Goal: Information Seeking & Learning: Check status

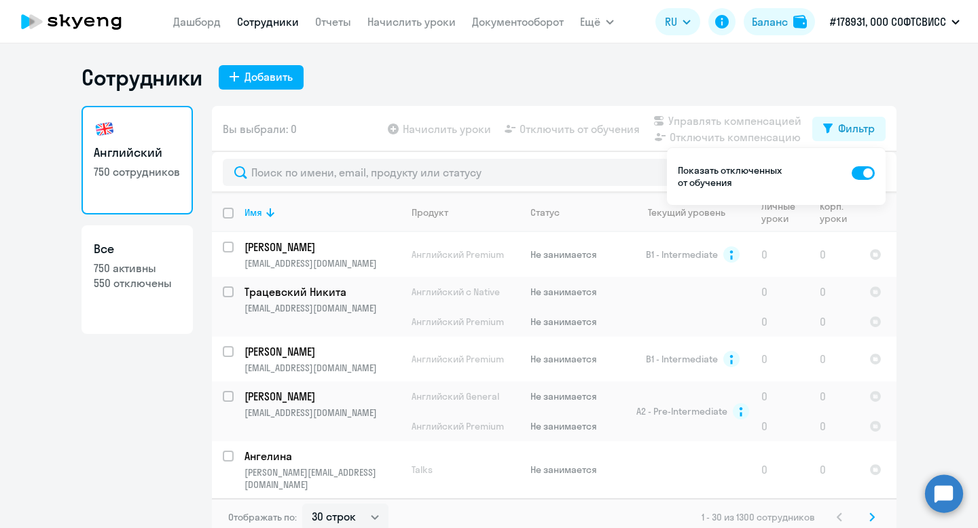
select select "30"
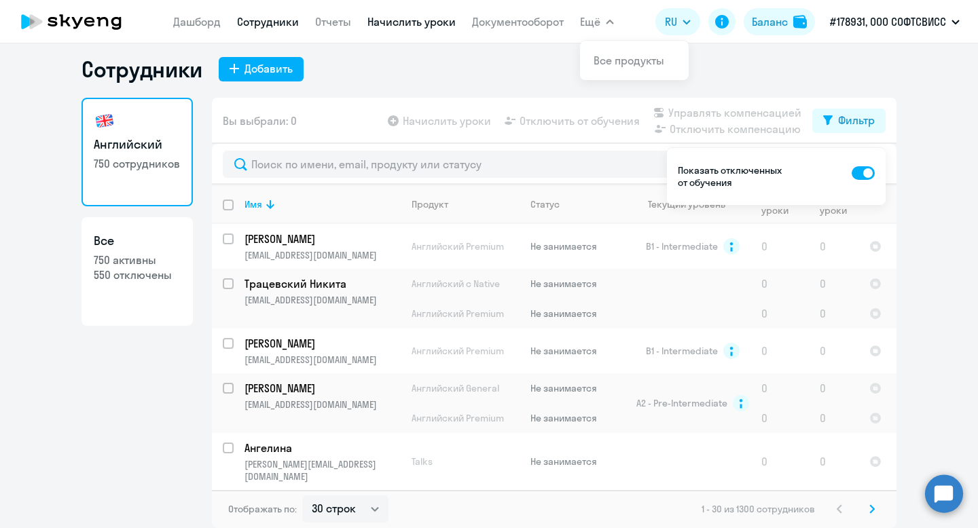
click at [392, 21] on link "Начислить уроки" at bounding box center [411, 22] width 88 height 14
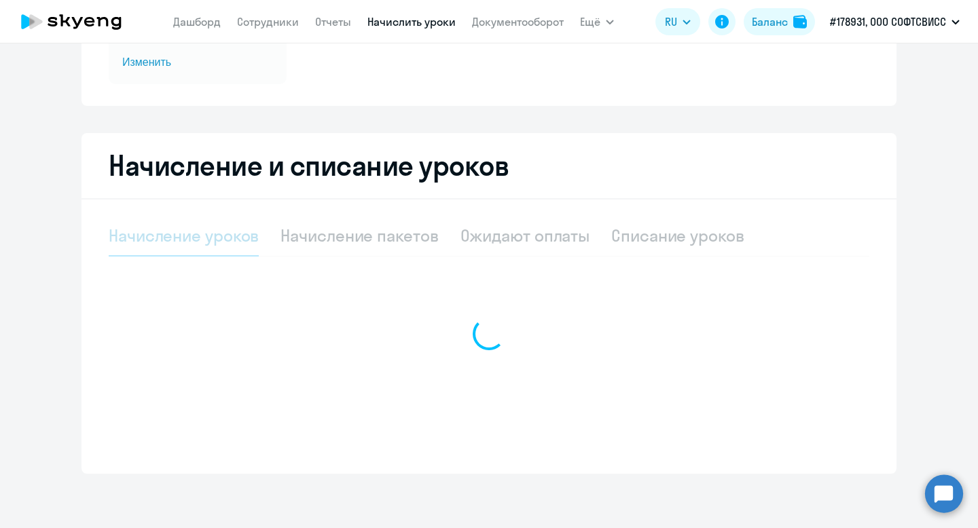
select select "10"
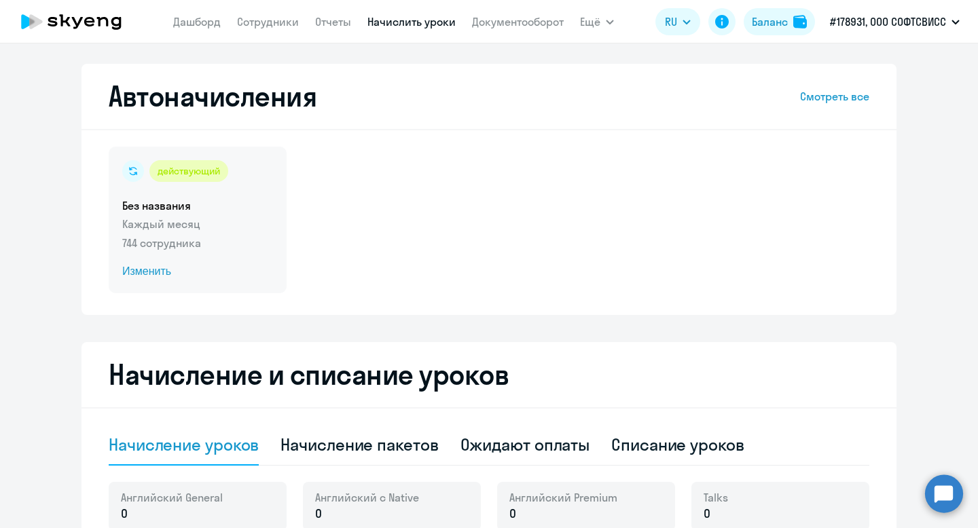
click at [145, 270] on span "Изменить" at bounding box center [197, 271] width 151 height 16
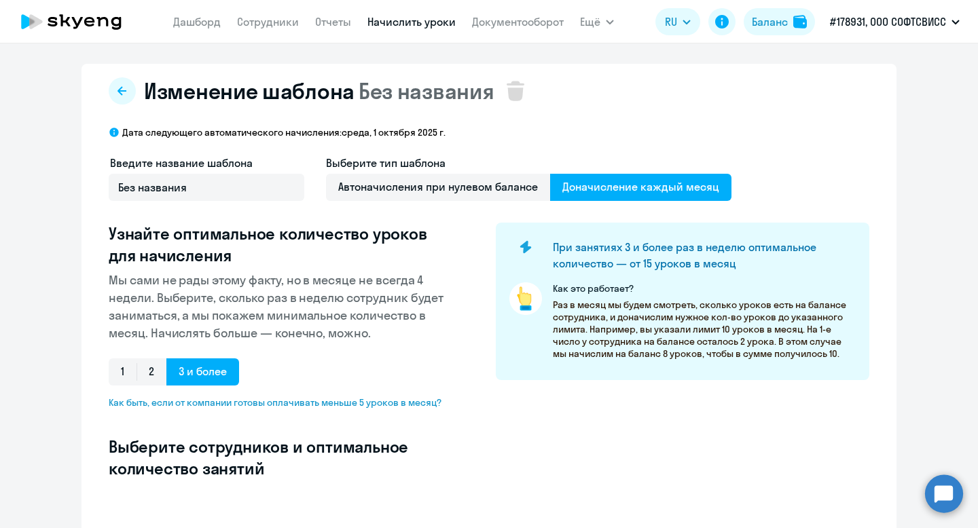
select select "10"
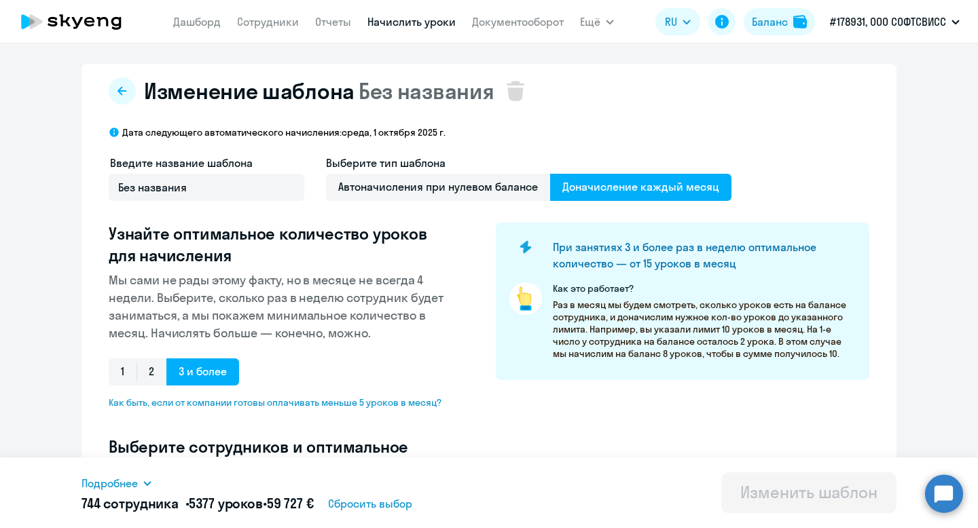
click at [112, 81] on ds-button at bounding box center [122, 90] width 27 height 27
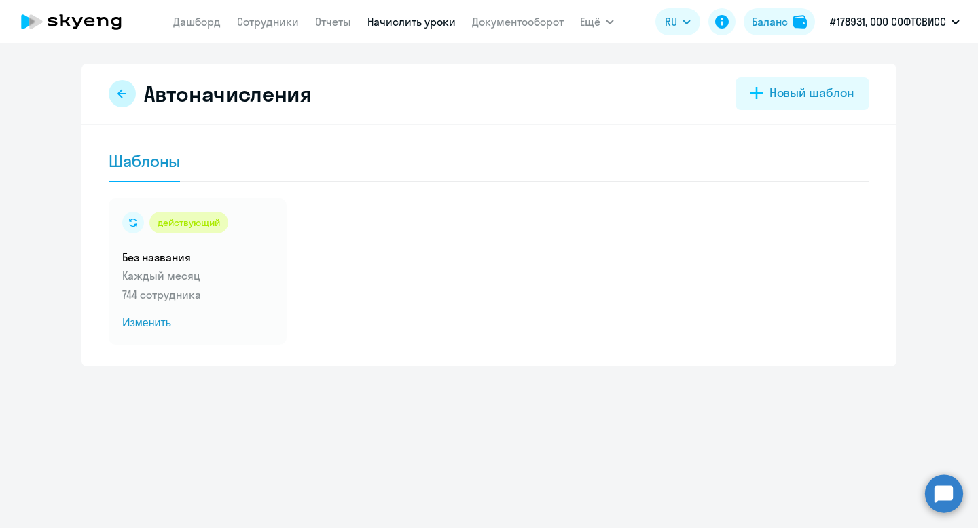
click at [120, 90] on icon at bounding box center [122, 93] width 11 height 11
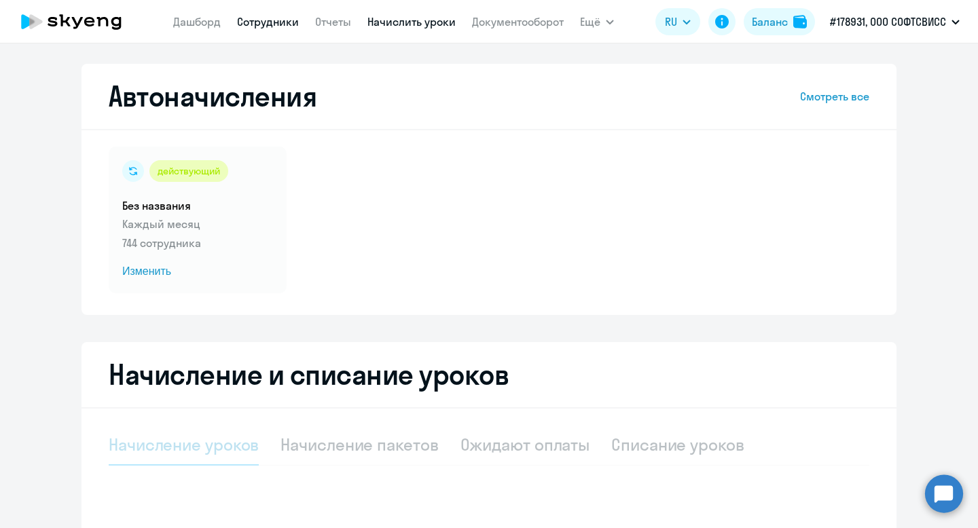
click at [246, 17] on link "Сотрудники" at bounding box center [268, 22] width 62 height 14
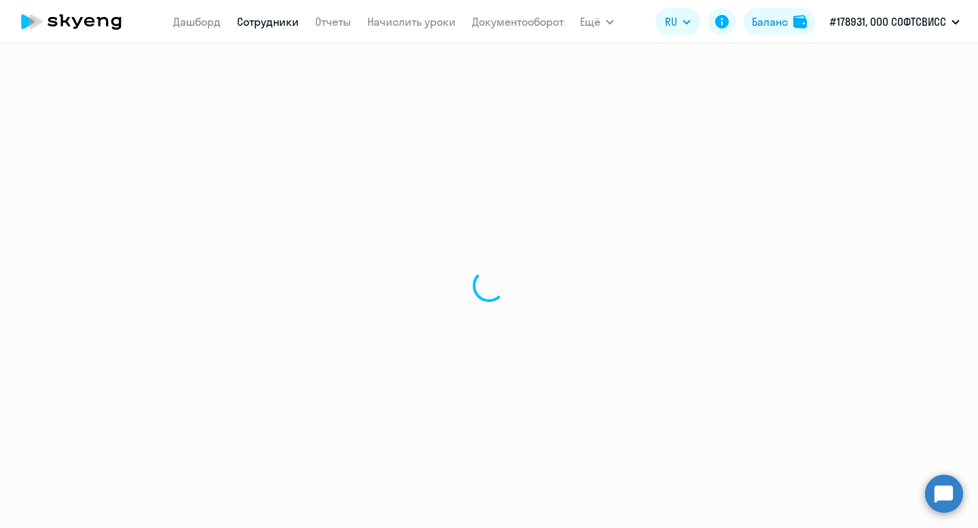
select select "30"
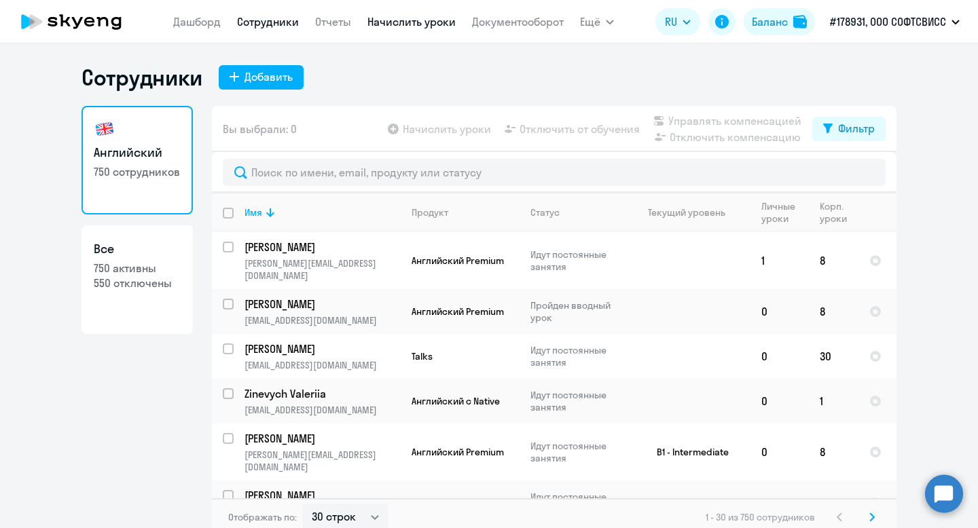
click at [420, 18] on link "Начислить уроки" at bounding box center [411, 22] width 88 height 14
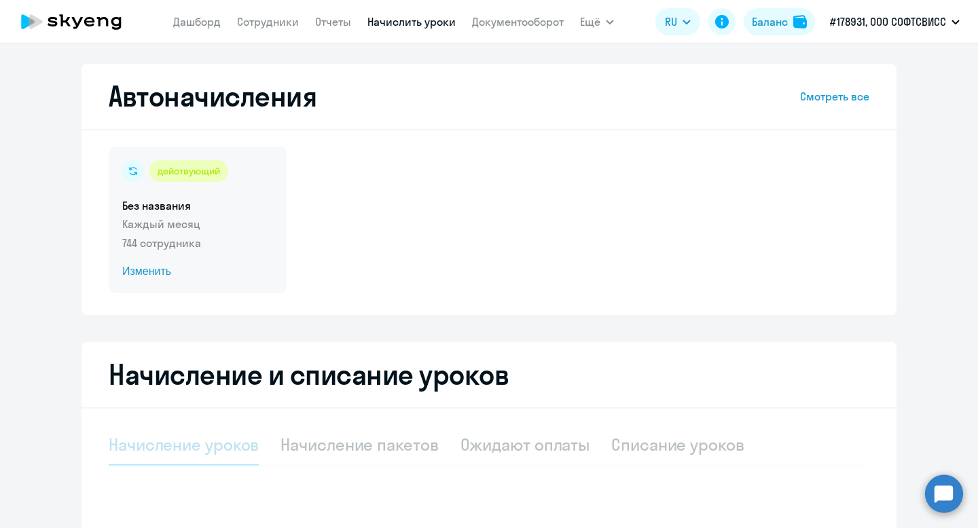
select select "10"
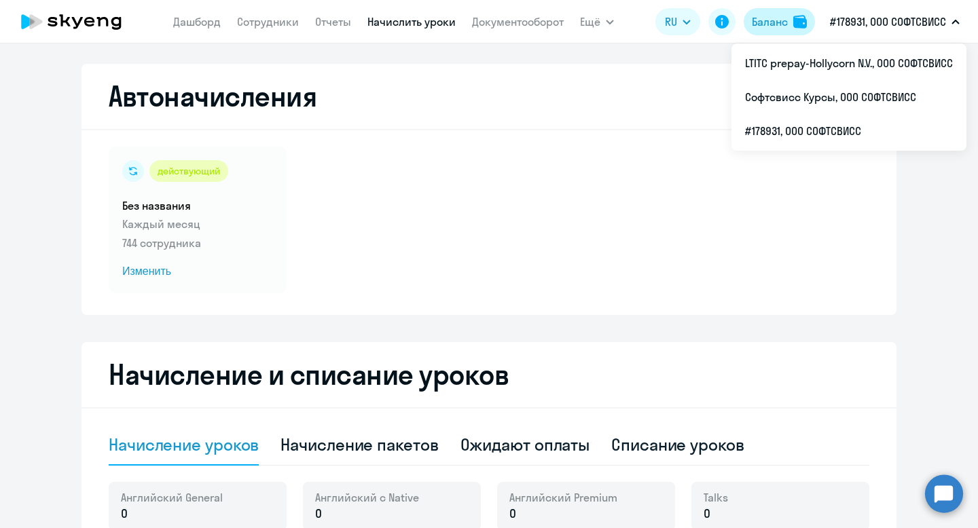
click at [783, 24] on div "Баланс" at bounding box center [770, 22] width 36 height 16
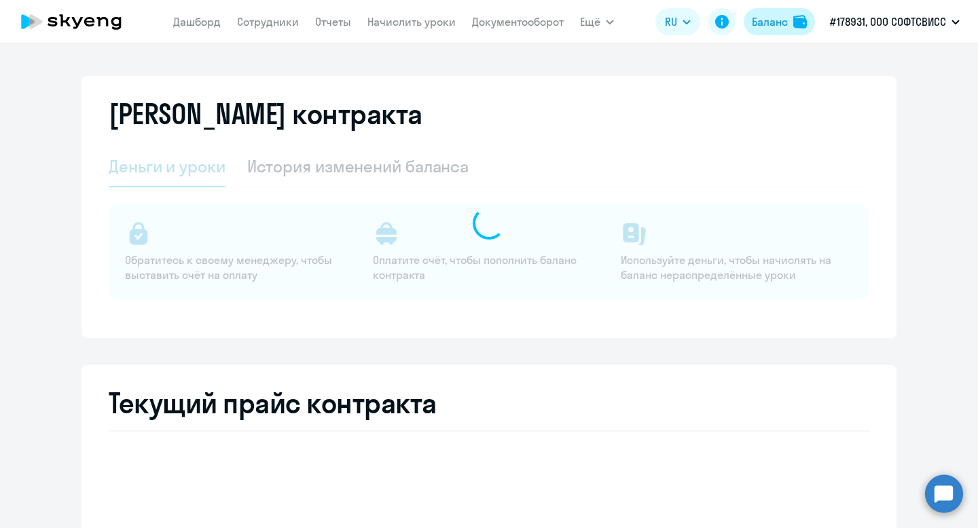
select select "english_adult_not_native_speaker"
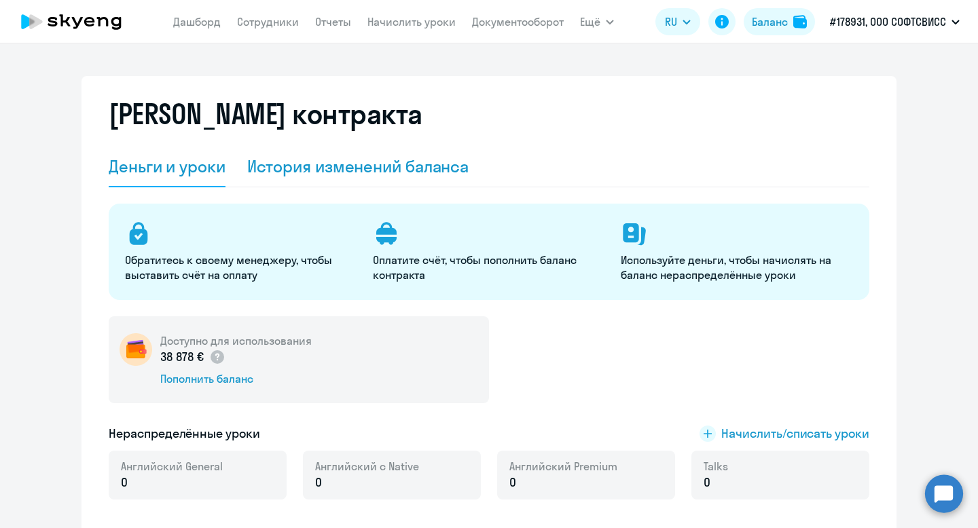
click at [427, 167] on div "История изменений баланса" at bounding box center [358, 166] width 222 height 22
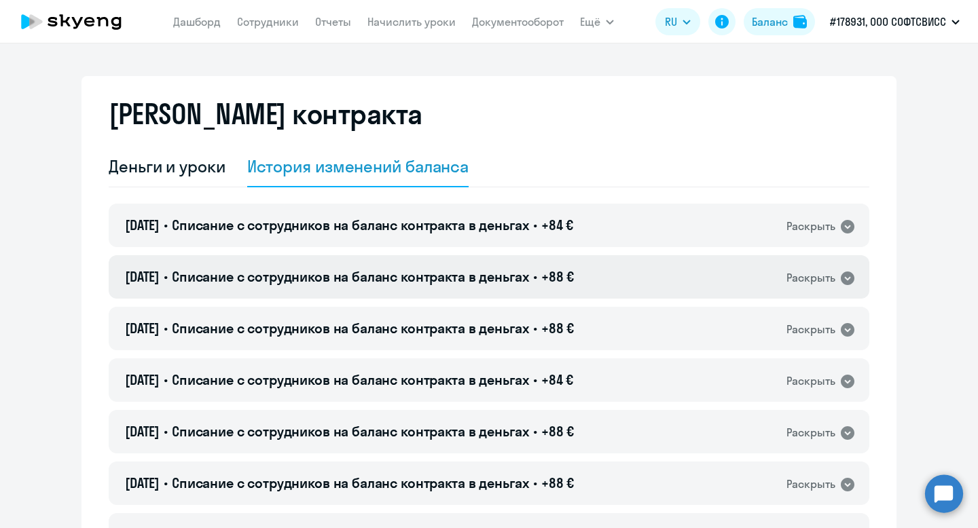
click at [500, 255] on div "[DATE] • Списание с сотрудников на баланс контракта в деньгах • +88 € Раскрыть" at bounding box center [489, 276] width 760 height 43
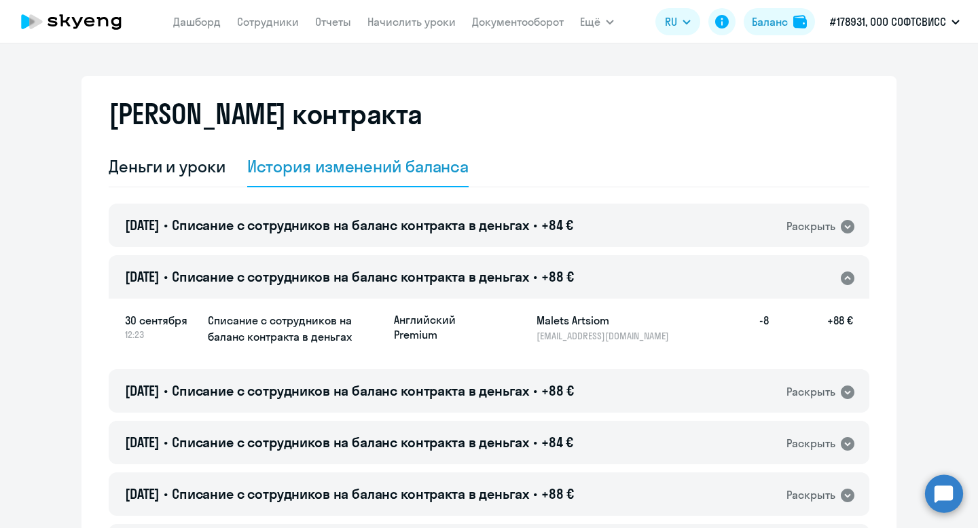
scroll to position [134, 0]
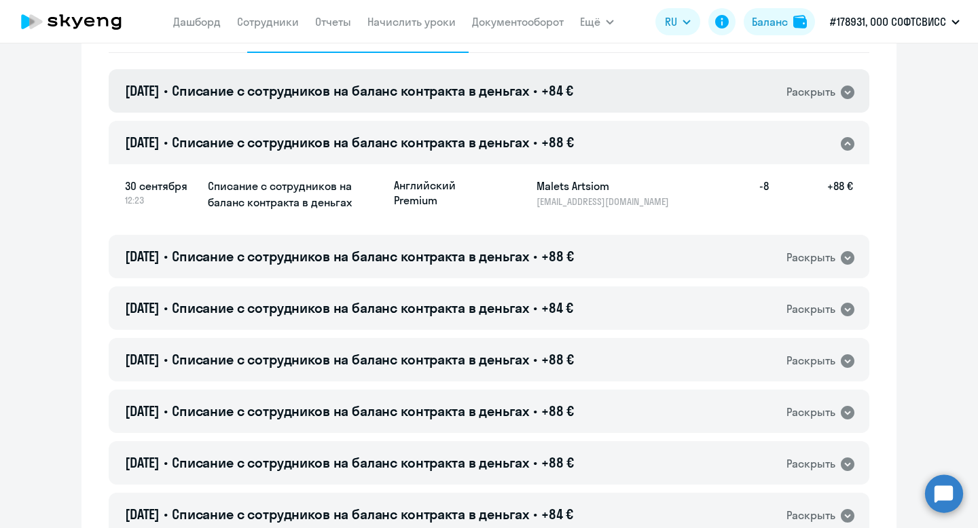
click at [513, 91] on span "Списание с сотрудников на баланс контракта в деньгах" at bounding box center [350, 90] width 357 height 17
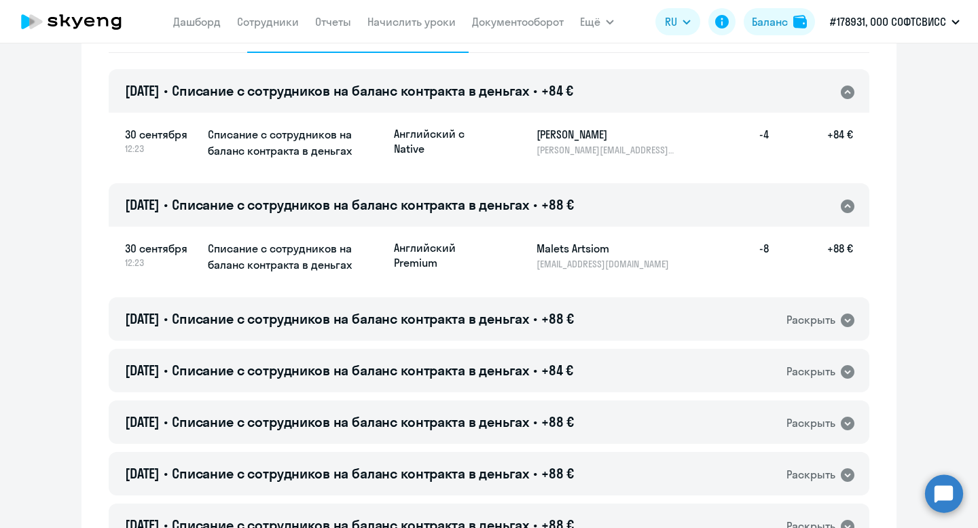
click at [511, 91] on span "Списание с сотрудников на баланс контракта в деньгах" at bounding box center [350, 90] width 357 height 17
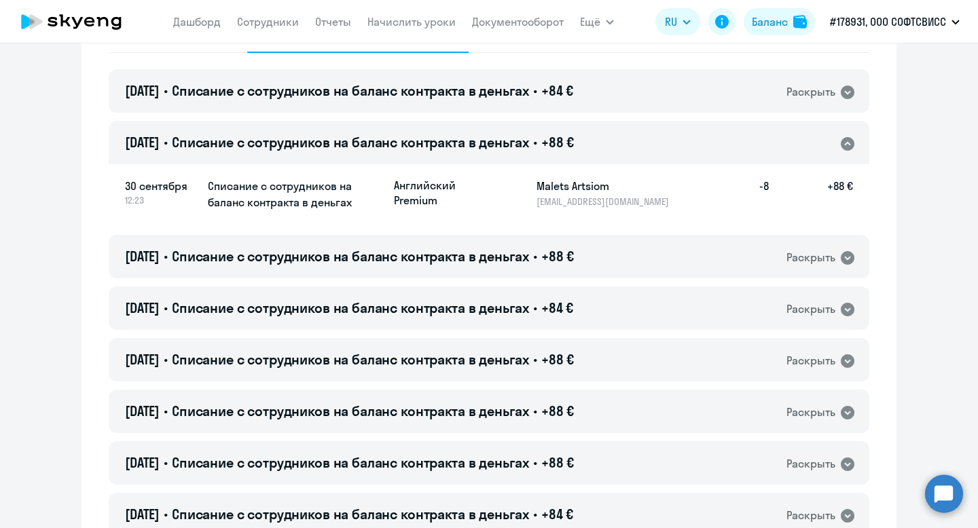
click at [515, 138] on span "Списание с сотрудников на баланс контракта в деньгах" at bounding box center [350, 142] width 357 height 17
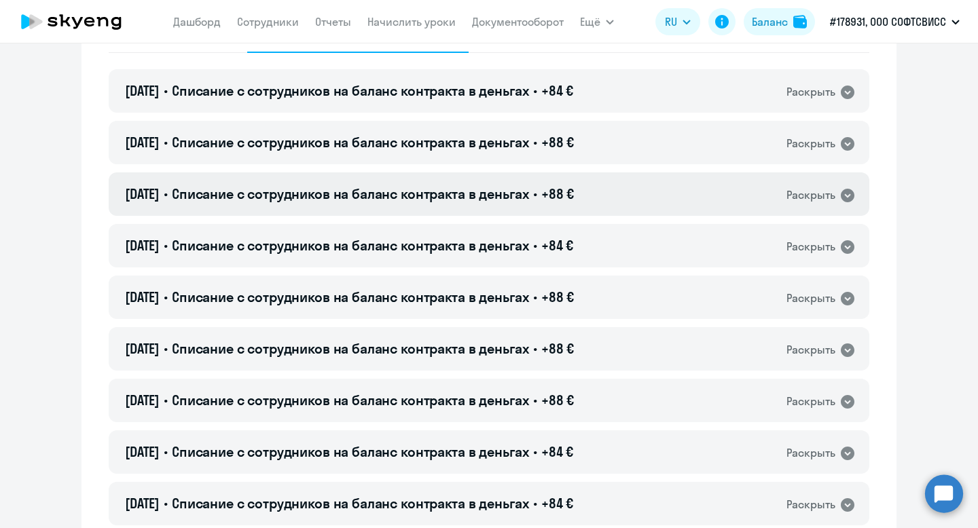
click at [523, 187] on span "Списание с сотрудников на баланс контракта в деньгах" at bounding box center [350, 193] width 357 height 17
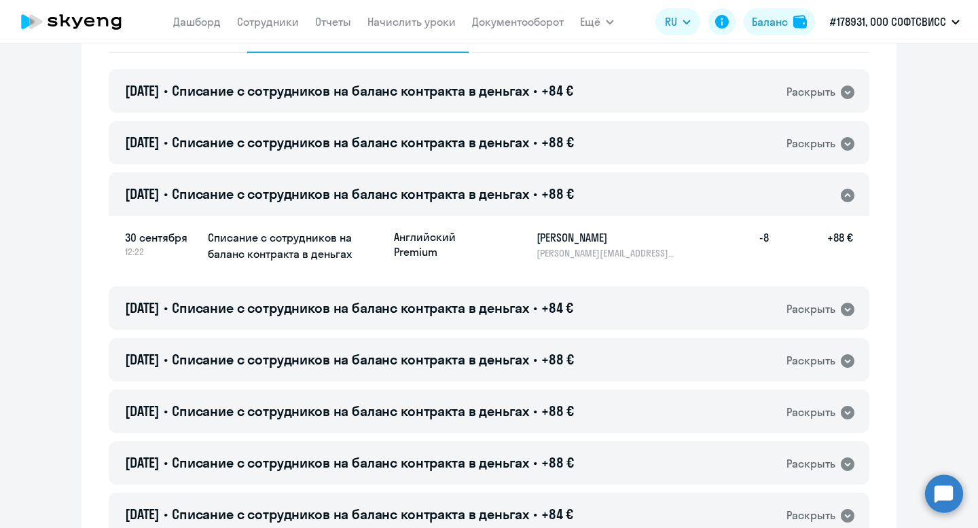
click at [522, 189] on span "Списание с сотрудников на баланс контракта в деньгах" at bounding box center [350, 193] width 357 height 17
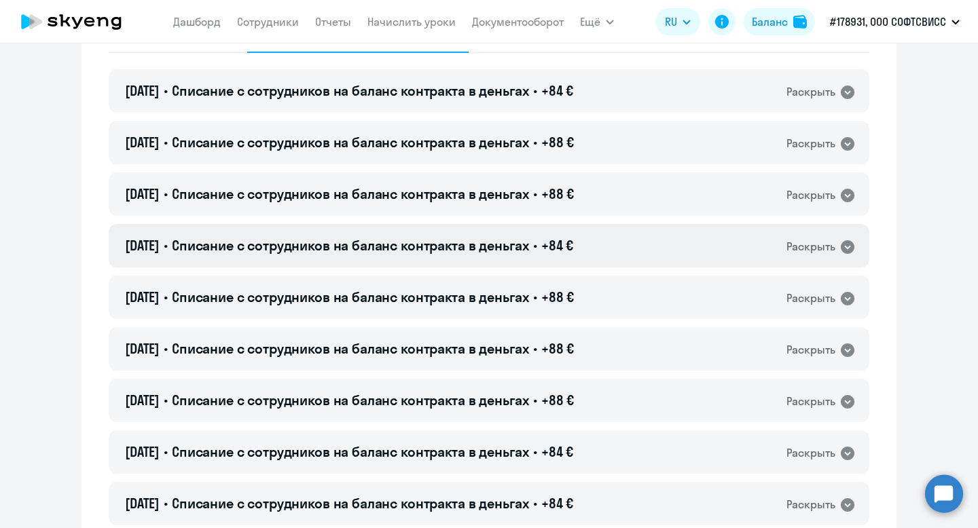
click at [521, 246] on span "Списание с сотрудников на баланс контракта в деньгах" at bounding box center [350, 245] width 357 height 17
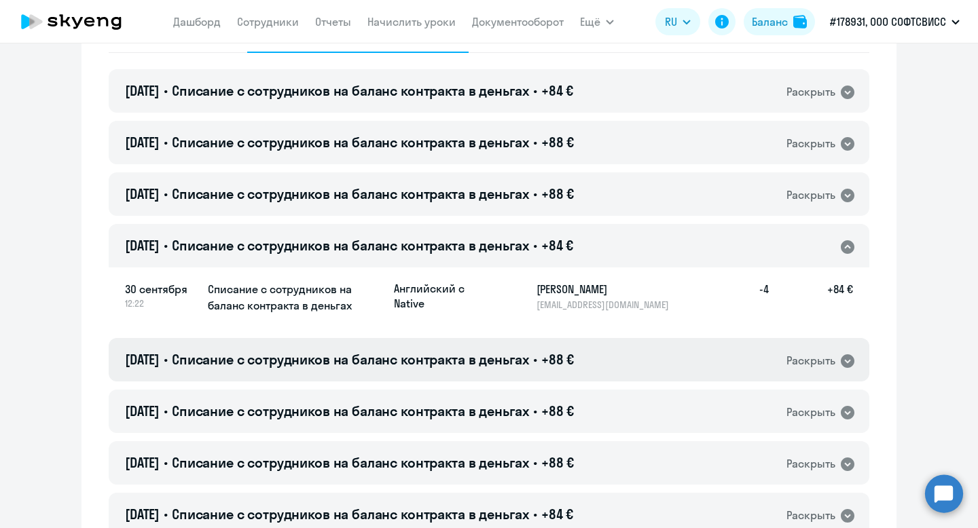
click at [528, 367] on span "Списание с сотрудников на баланс контракта в деньгах" at bounding box center [350, 359] width 357 height 17
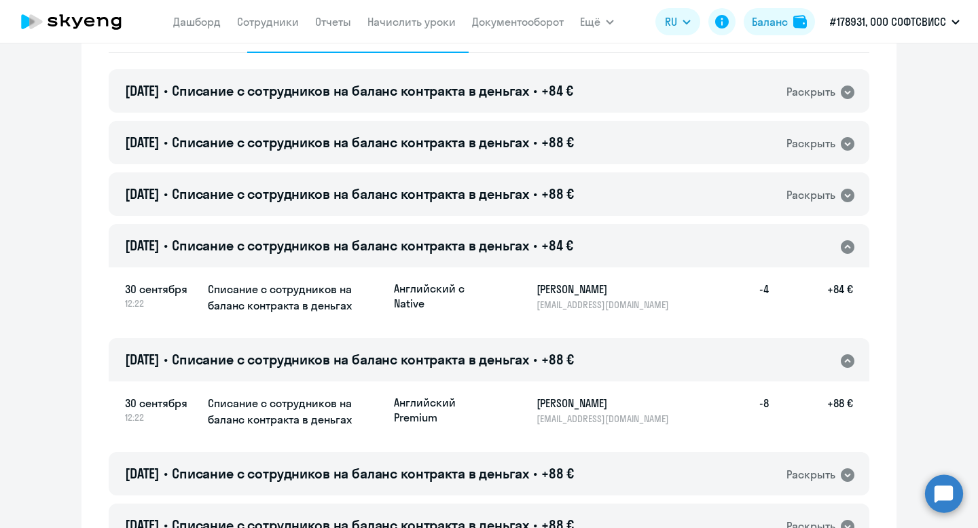
click at [559, 403] on h5 "[PERSON_NAME]" at bounding box center [606, 403] width 140 height 16
copy h5 "Kuharenok"
click at [529, 361] on span "Списание с сотрудников на баланс контракта в деньгах" at bounding box center [350, 359] width 357 height 17
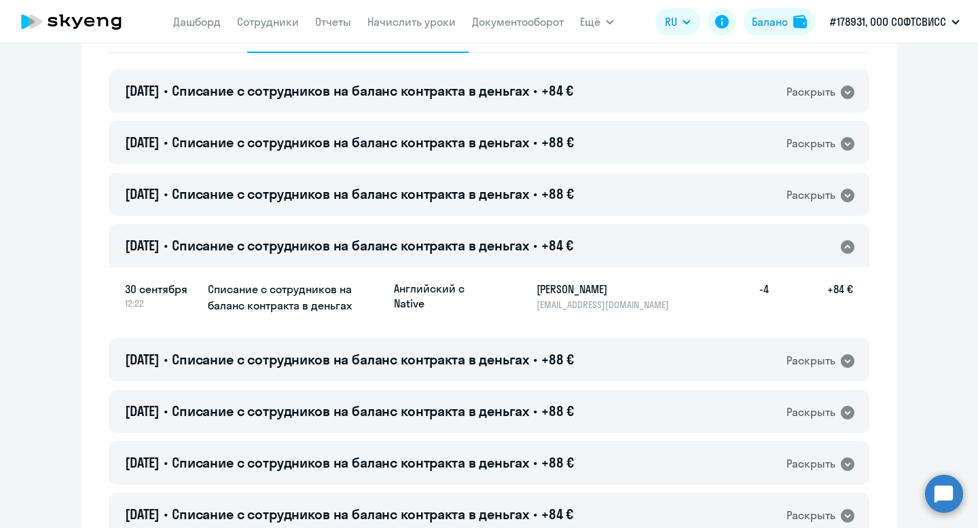
click at [522, 251] on span "Списание с сотрудников на баланс контракта в деньгах" at bounding box center [350, 245] width 357 height 17
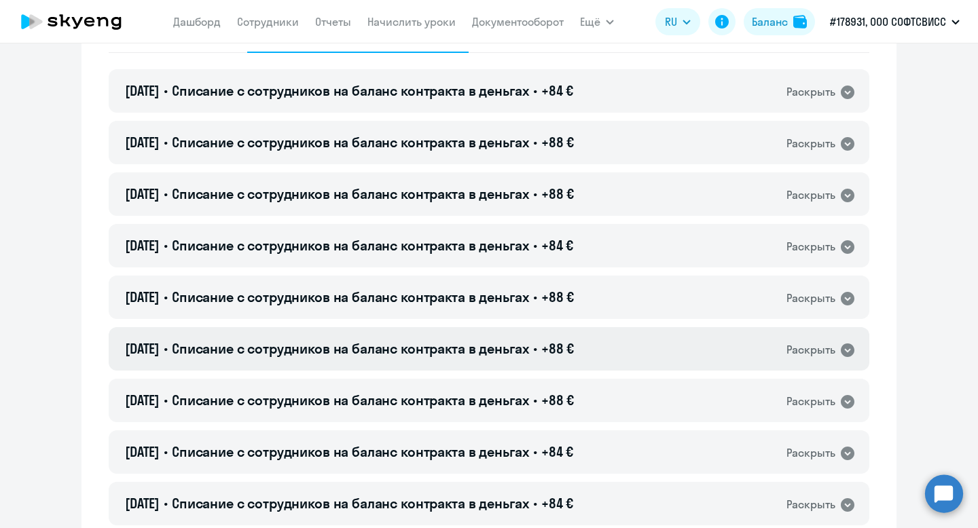
scroll to position [273, 0]
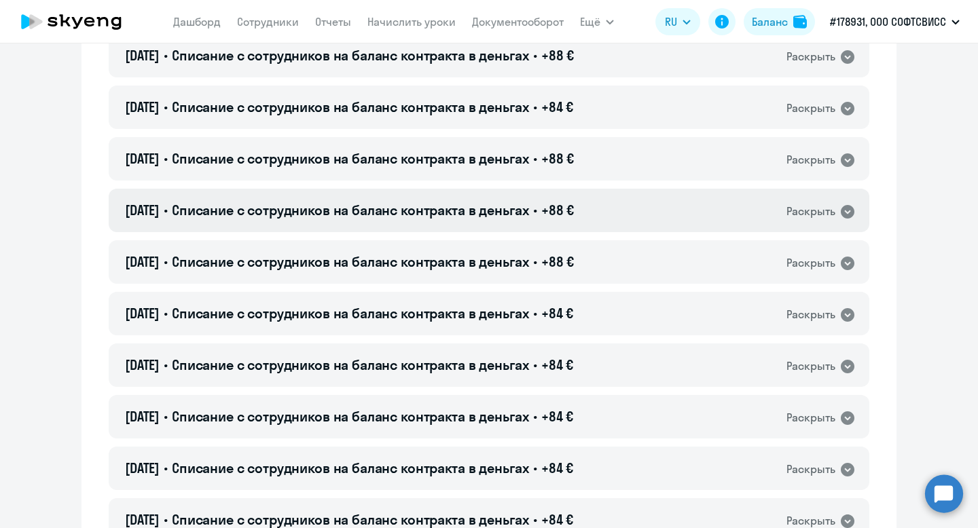
click at [504, 218] on span "Списание с сотрудников на баланс контракта в деньгах" at bounding box center [350, 210] width 357 height 17
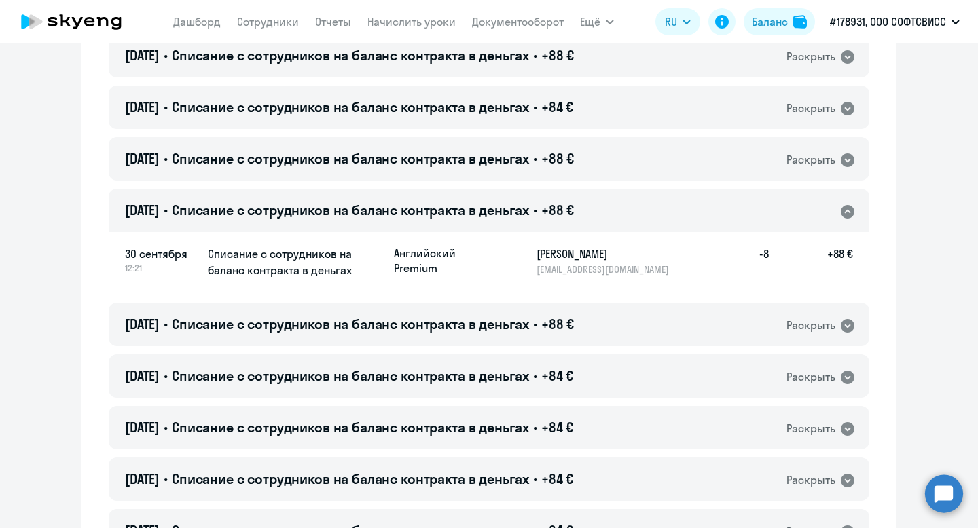
click at [504, 216] on span "Списание с сотрудников на баланс контракта в деньгах" at bounding box center [350, 210] width 357 height 17
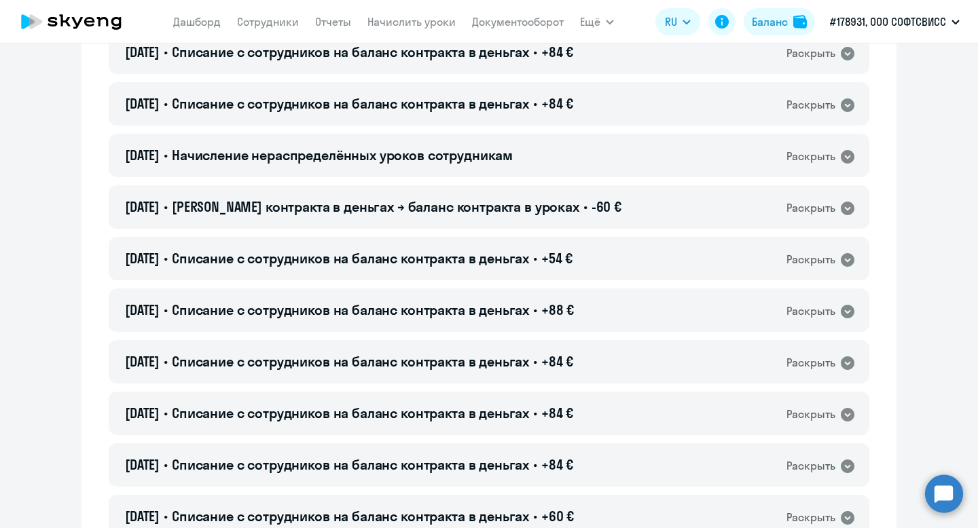
scroll to position [1214, 0]
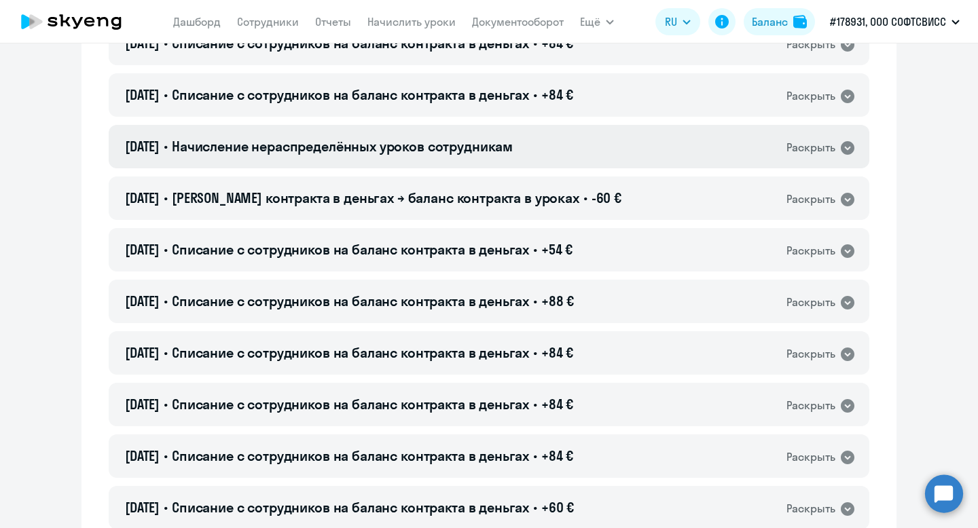
click at [513, 147] on span "Начисление нераспределённых уроков сотрудникам" at bounding box center [342, 146] width 341 height 17
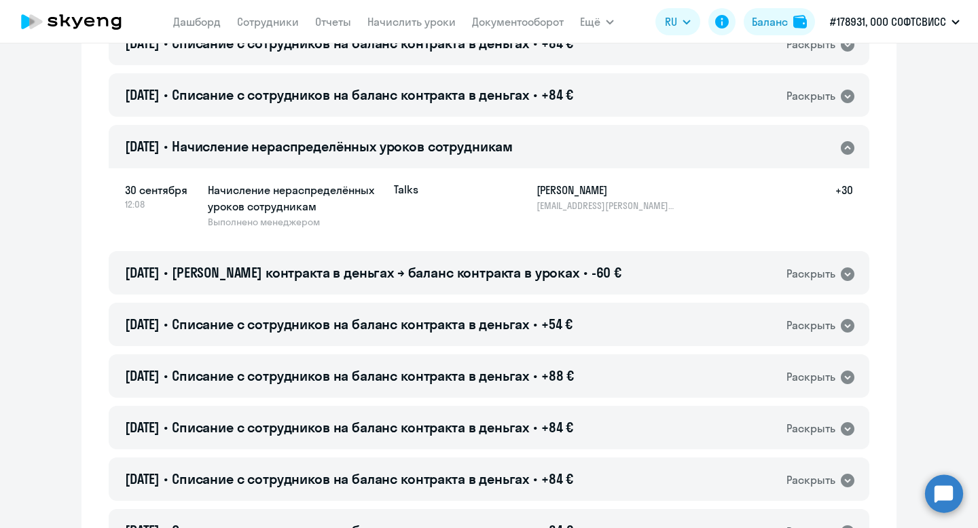
click at [513, 145] on span "Начисление нераспределённых уроков сотрудникам" at bounding box center [342, 146] width 341 height 17
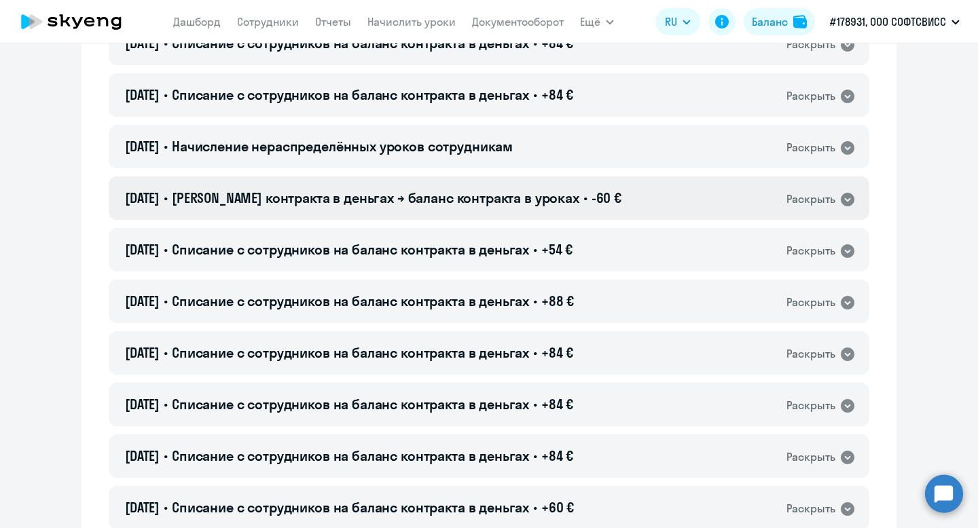
click at [524, 200] on span "[PERSON_NAME] контракта в деньгах → баланс контракта в уроках" at bounding box center [375, 197] width 407 height 17
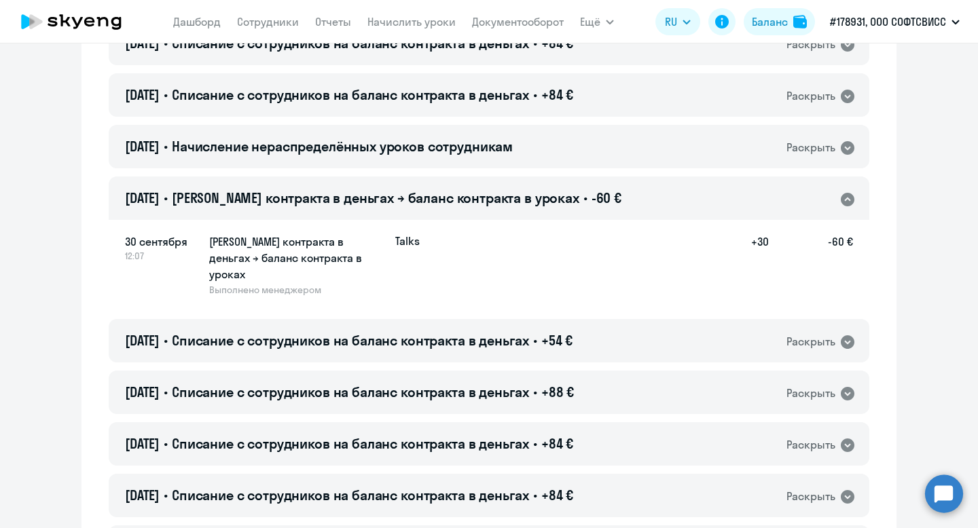
click at [524, 198] on span "[PERSON_NAME] контракта в деньгах → баланс контракта в уроках" at bounding box center [375, 197] width 407 height 17
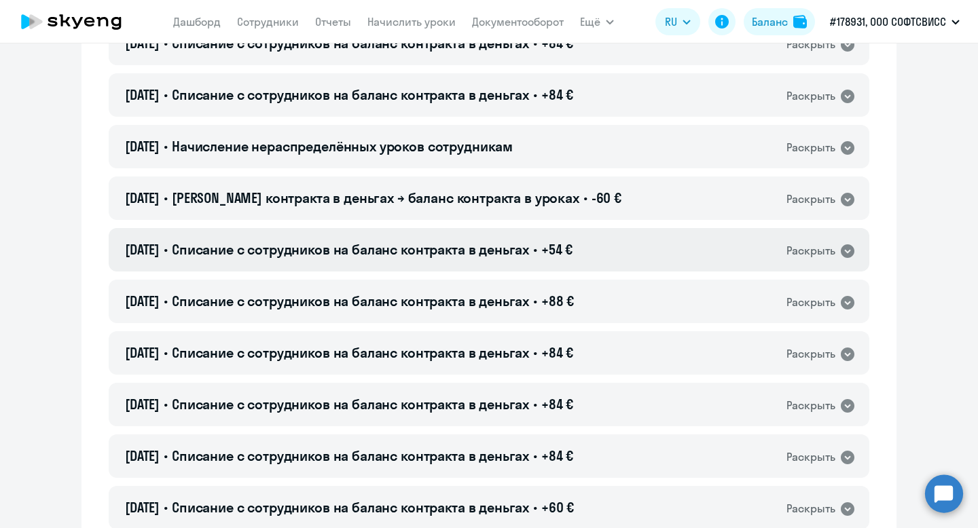
click at [527, 260] on div "[DATE] • Списание с сотрудников на баланс контракта в деньгах • +54 € Раскрыть" at bounding box center [489, 249] width 760 height 43
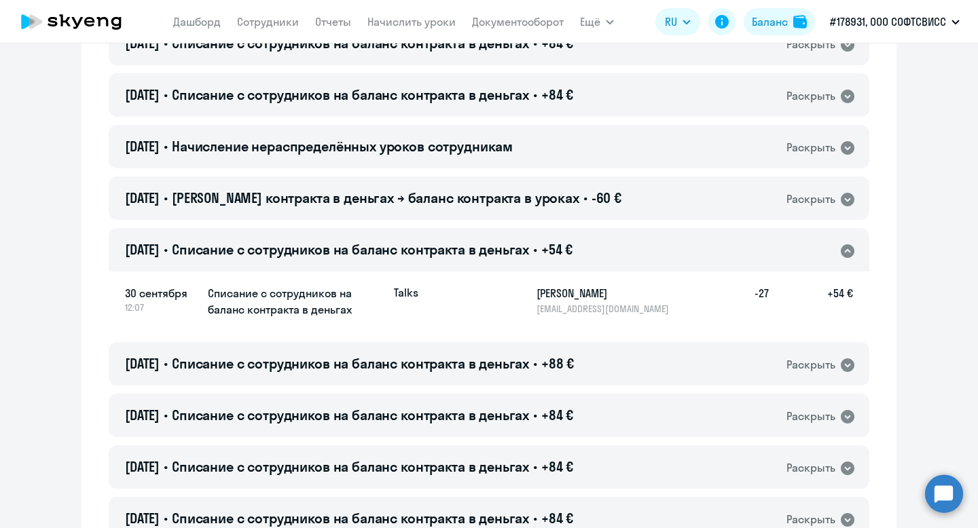
click at [527, 256] on span "Списание с сотрудников на баланс контракта в деньгах" at bounding box center [350, 249] width 357 height 17
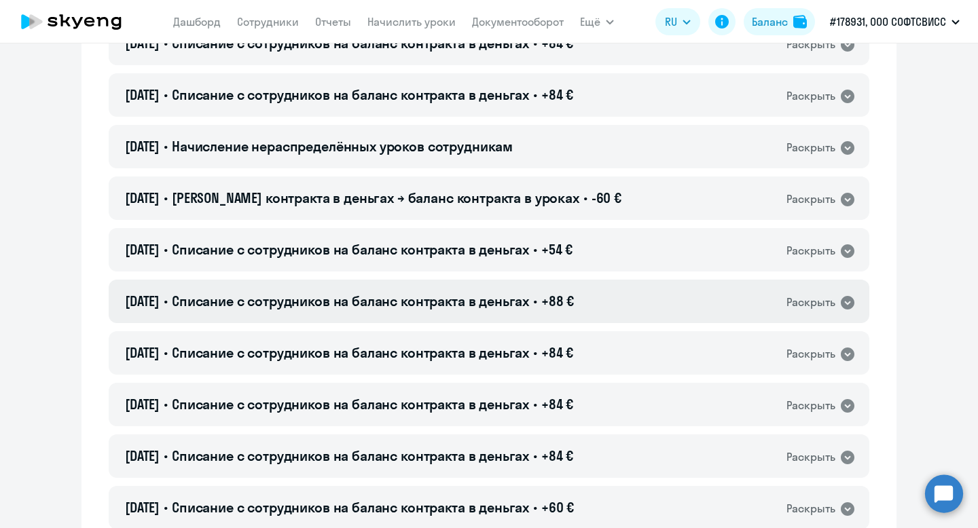
click at [529, 309] on span "Списание с сотрудников на баланс контракта в деньгах" at bounding box center [350, 301] width 357 height 17
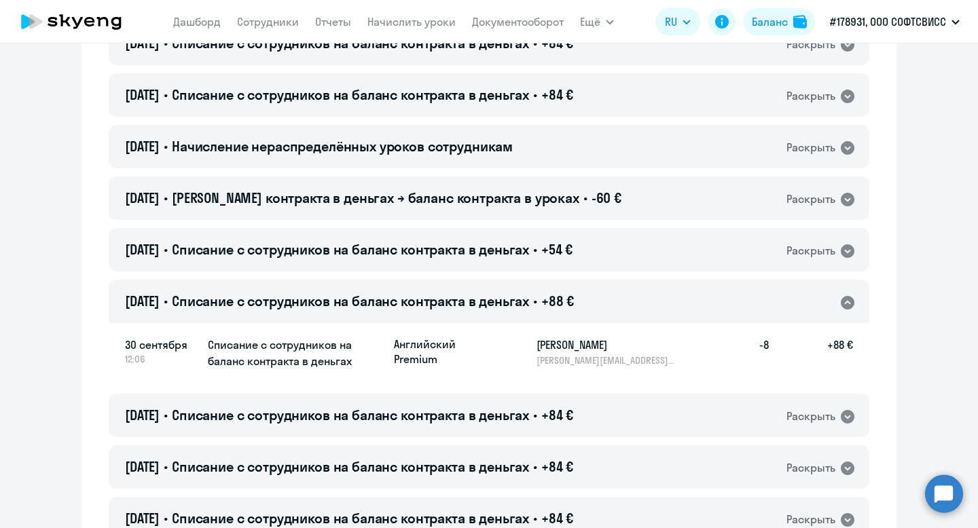
click at [529, 304] on span "Списание с сотрудников на баланс контракта в деньгах" at bounding box center [350, 301] width 357 height 17
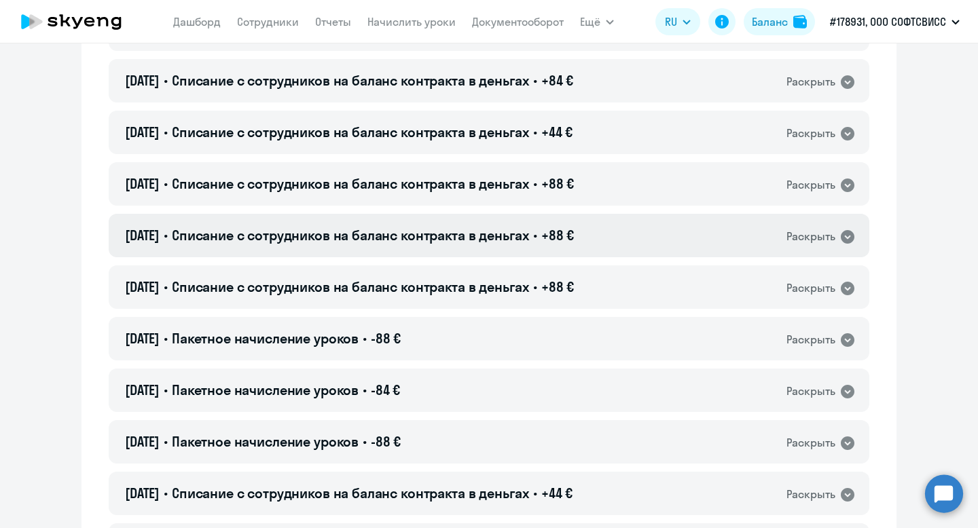
scroll to position [12545, 0]
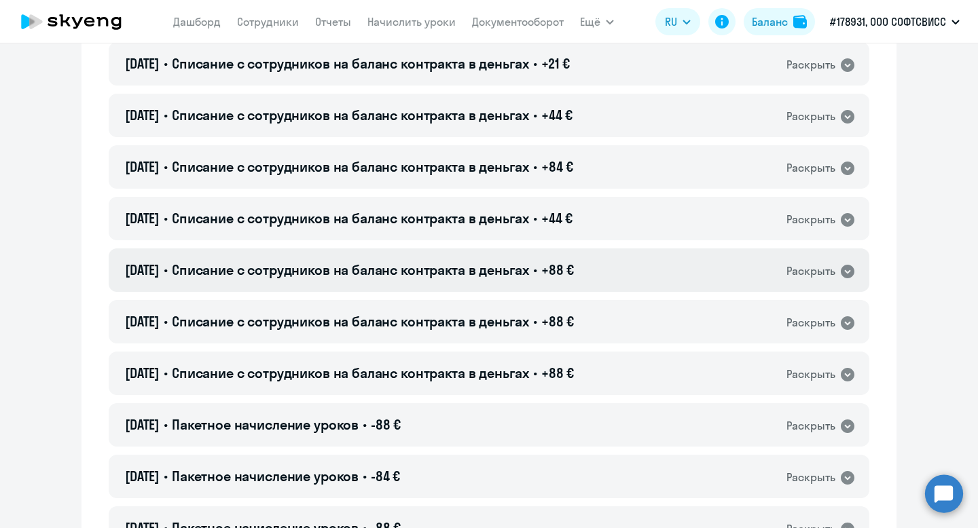
click at [529, 271] on span "Списание с сотрудников на баланс контракта в деньгах" at bounding box center [350, 269] width 357 height 17
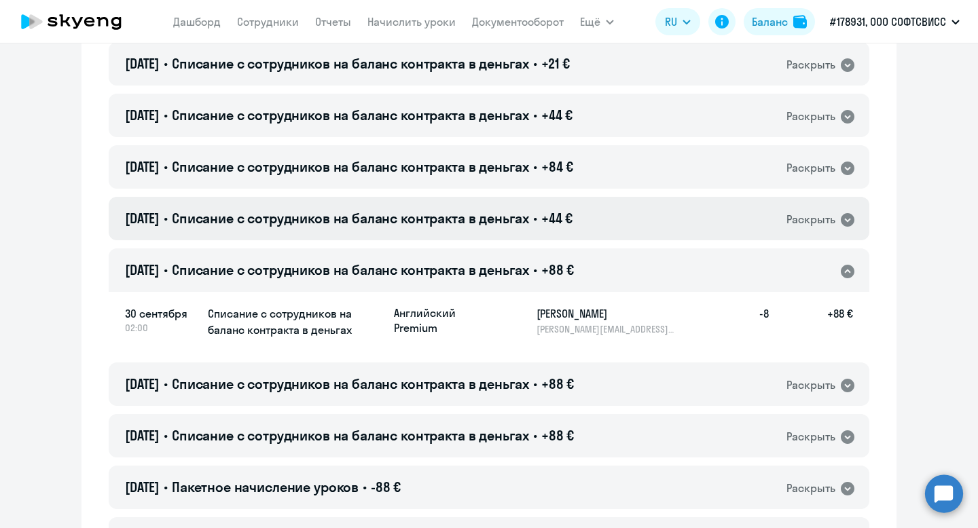
click at [517, 219] on span "Списание с сотрудников на баланс контракта в деньгах" at bounding box center [350, 218] width 357 height 17
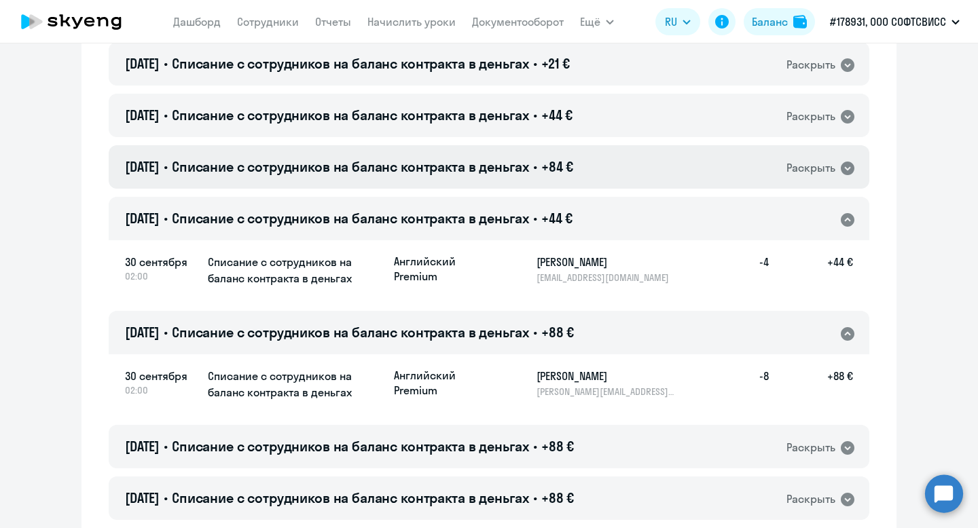
click at [532, 152] on div "[DATE] • Списание с сотрудников на баланс контракта в деньгах • +84 € Раскрыть" at bounding box center [489, 166] width 760 height 43
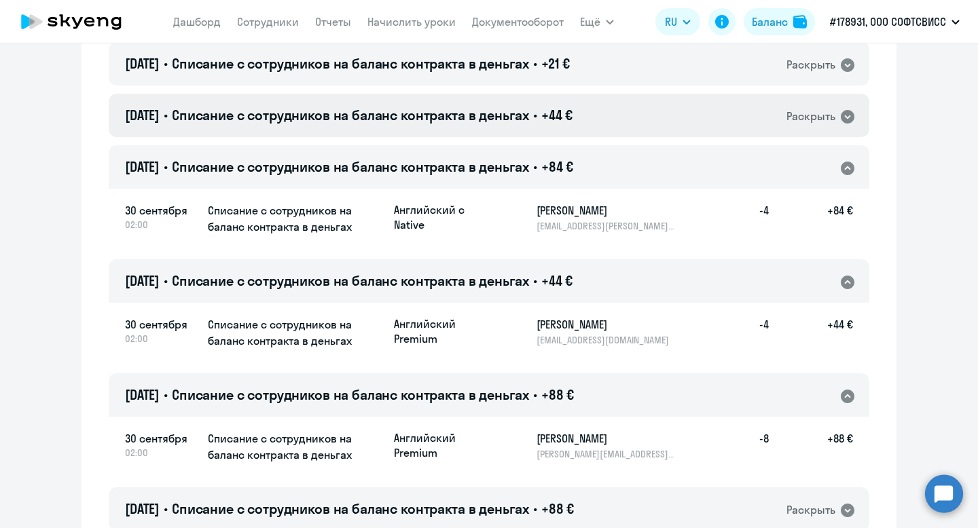
click at [529, 108] on span "Списание с сотрудников на баланс контракта в деньгах" at bounding box center [350, 115] width 357 height 17
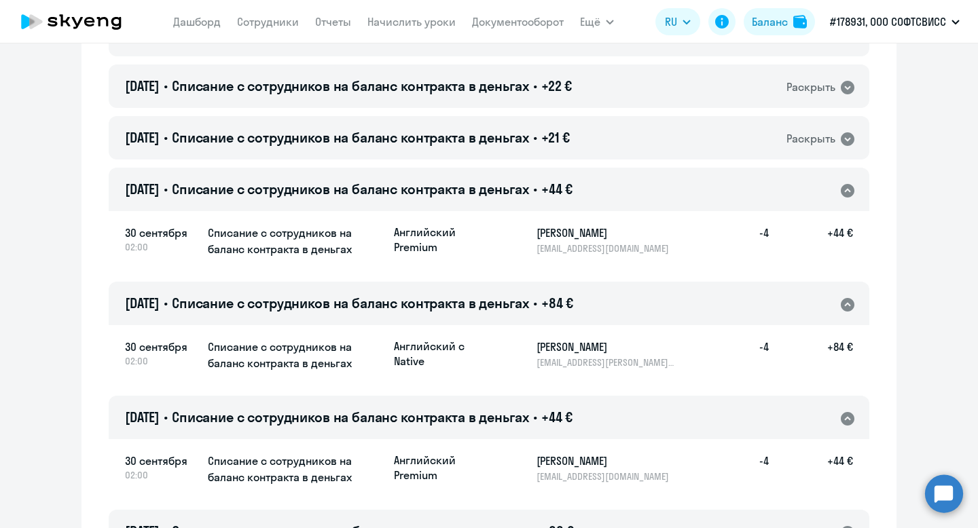
scroll to position [12458, 0]
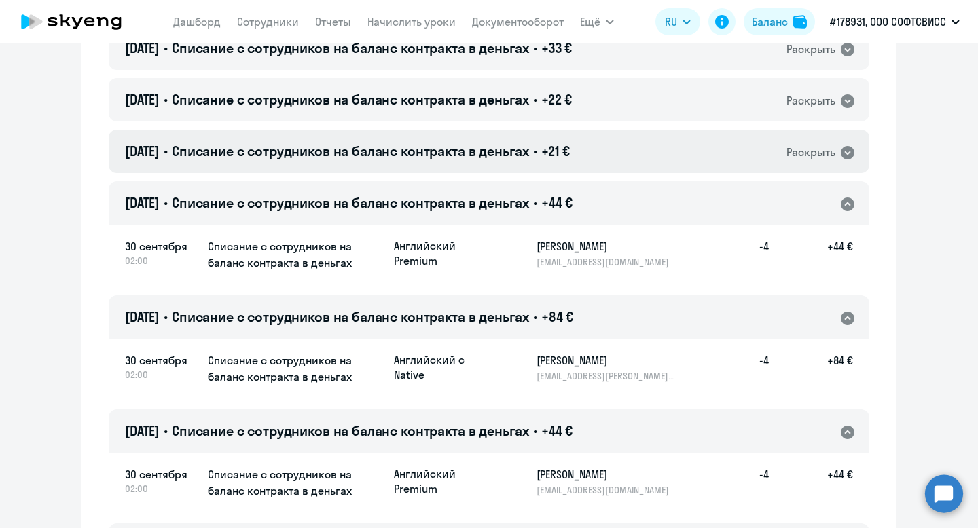
click at [529, 152] on span "Списание с сотрудников на баланс контракта в деньгах" at bounding box center [350, 151] width 357 height 17
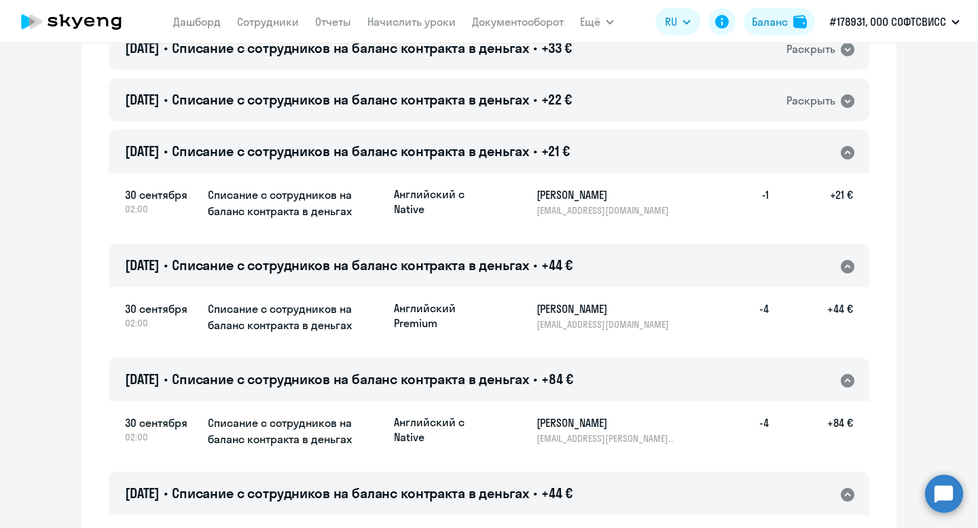
scroll to position [12429, 0]
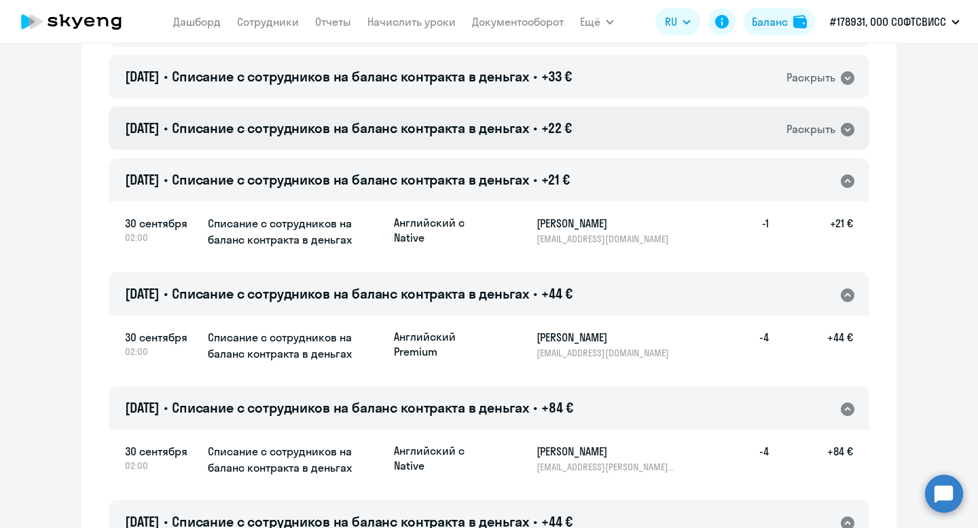
click at [520, 137] on div "[DATE] • Списание с сотрудников на баланс контракта в деньгах • +22 € Раскрыть" at bounding box center [489, 128] width 760 height 43
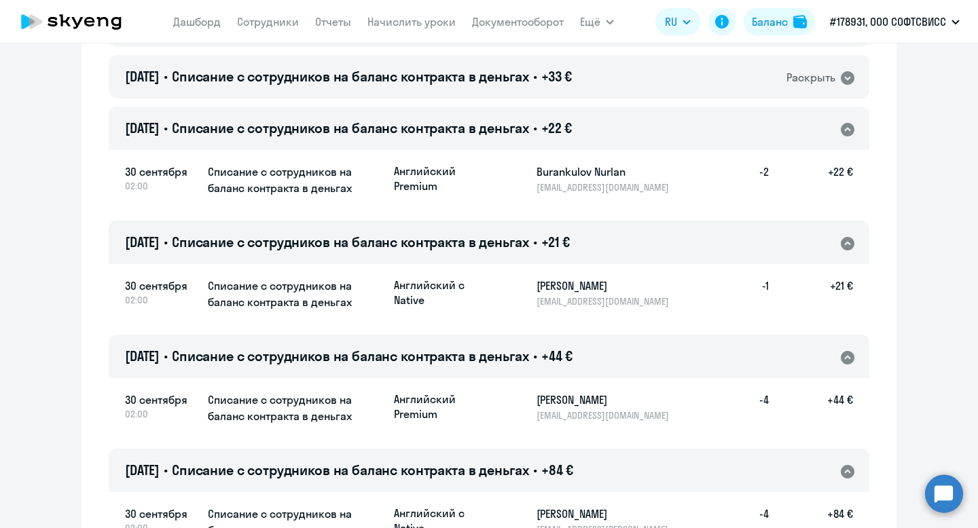
scroll to position [12348, 0]
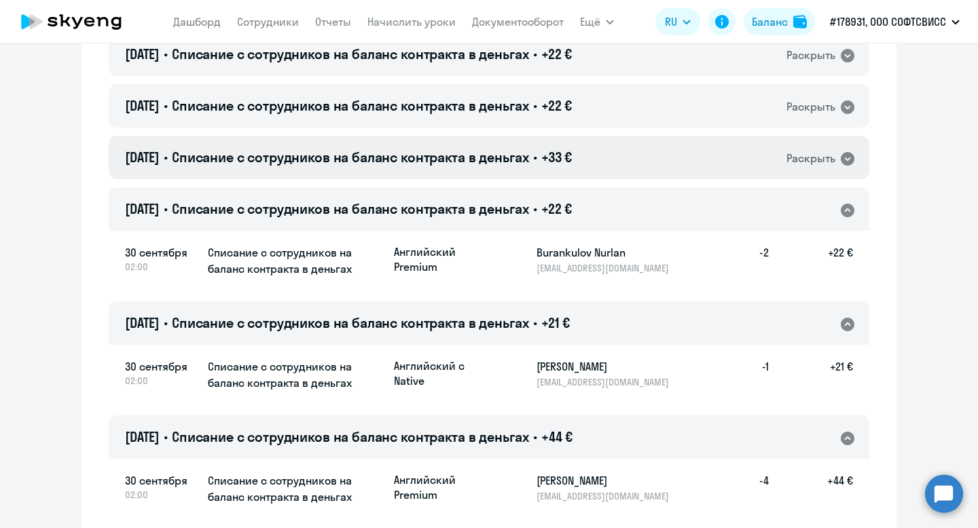
click at [512, 166] on h4 "[DATE] • Списание с сотрудников на баланс контракта в деньгах • +33 €" at bounding box center [348, 157] width 447 height 19
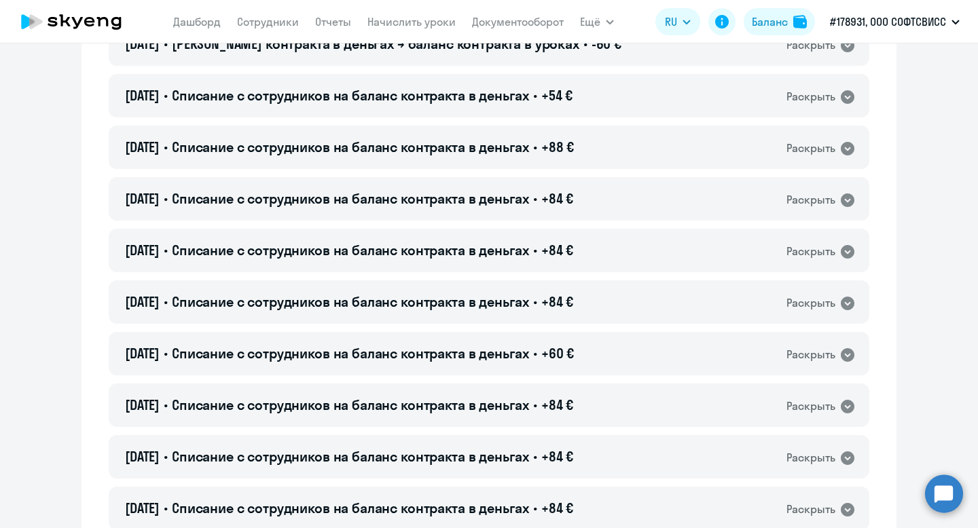
scroll to position [0, 0]
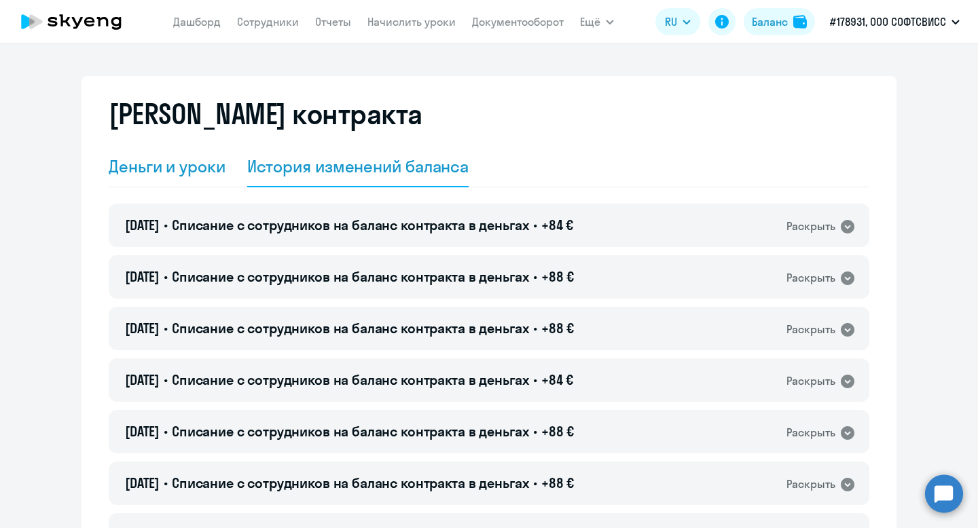
click at [177, 162] on div "Деньги и уроки" at bounding box center [167, 166] width 117 height 22
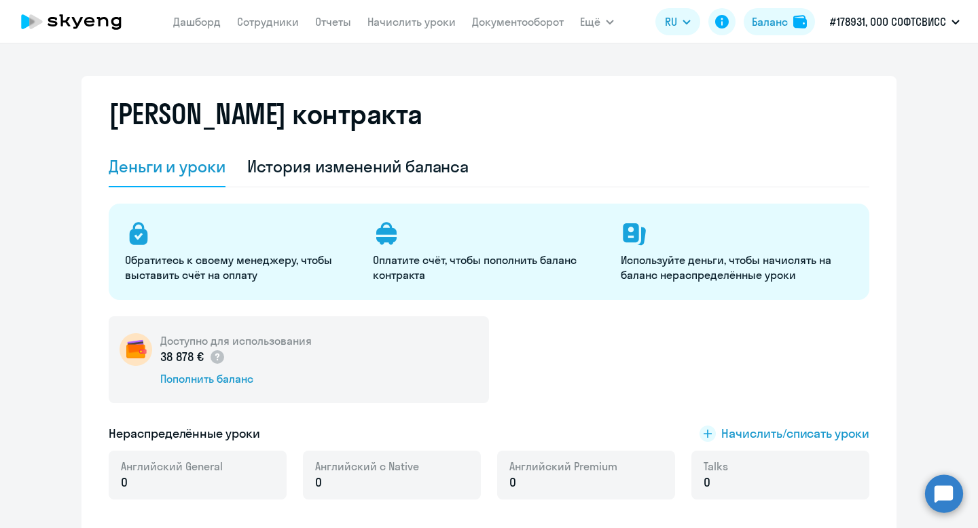
click at [166, 354] on p "38 878 €" at bounding box center [192, 357] width 65 height 18
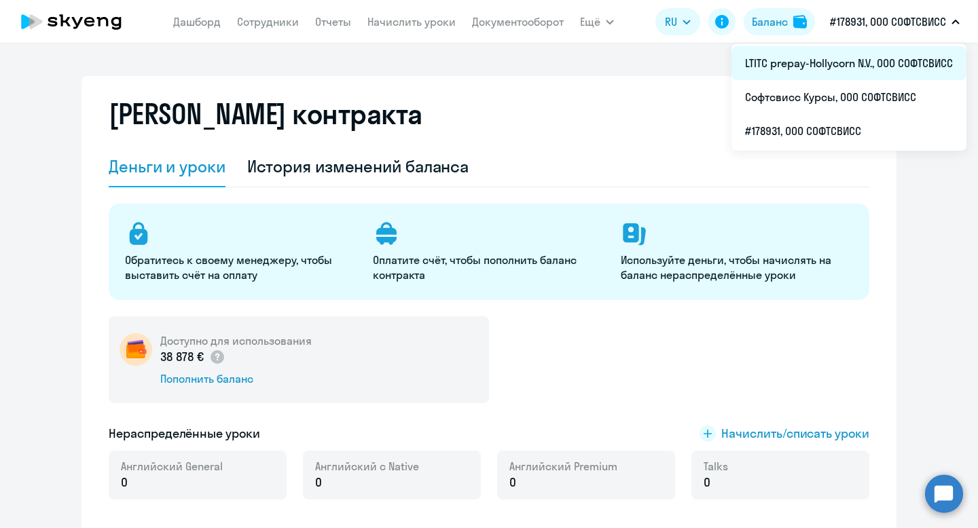
click at [906, 73] on li "LTITC prepay-Hollycorn N.V., ООО СОФТСВИСС" at bounding box center [848, 63] width 235 height 34
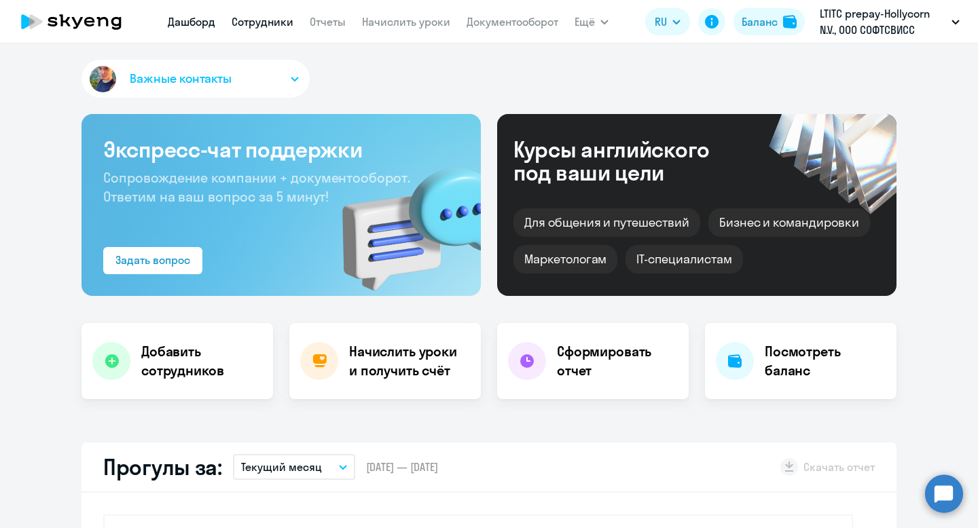
click at [272, 22] on link "Сотрудники" at bounding box center [263, 22] width 62 height 14
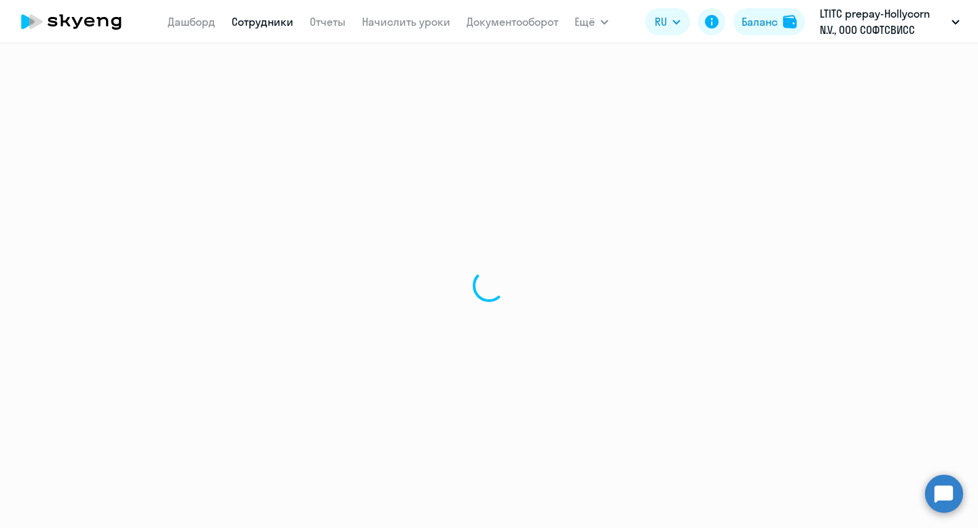
select select "30"
